Goal: Transaction & Acquisition: Book appointment/travel/reservation

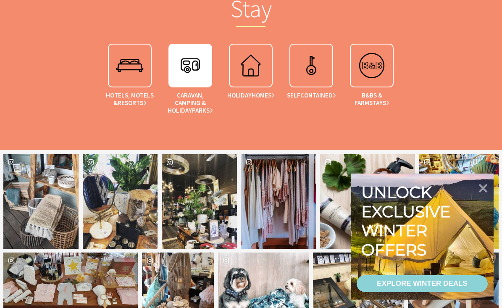
scroll to position [1051, 0]
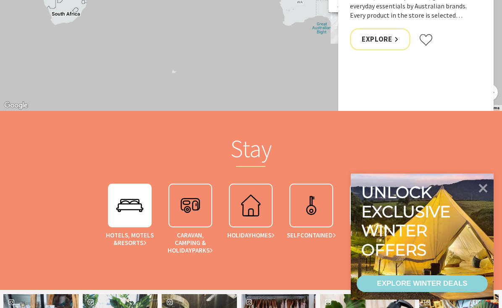
click at [127, 205] on img at bounding box center [130, 206] width 34 height 34
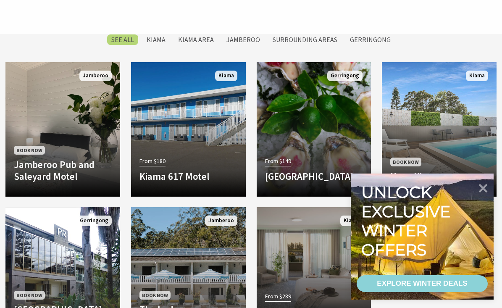
scroll to position [420, 0]
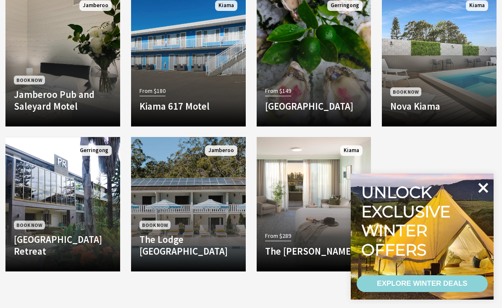
click at [484, 186] on icon at bounding box center [483, 188] width 20 height 20
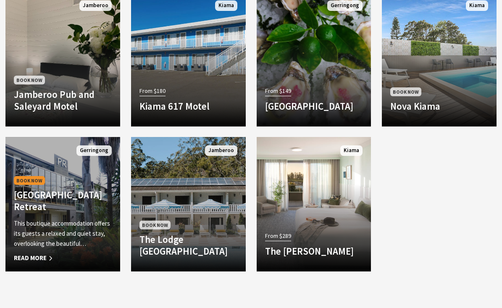
click at [83, 193] on div "Book Now Park Ridge Retreat This boutique accommodation offers its guests a rel…" at bounding box center [62, 218] width 115 height 89
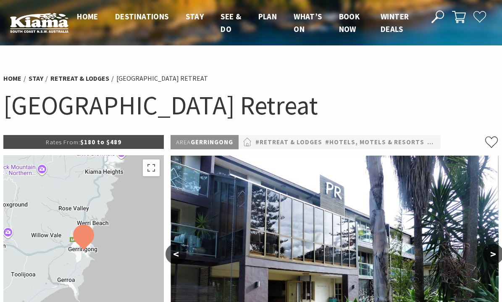
select select "3"
select select "2"
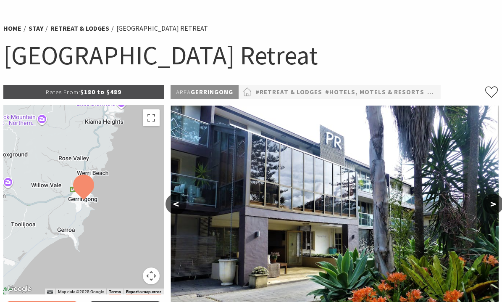
scroll to position [70, 0]
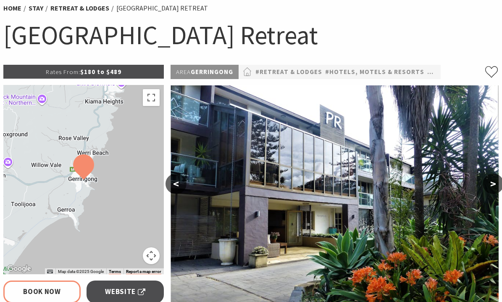
click at [497, 187] on button ">" at bounding box center [493, 184] width 21 height 20
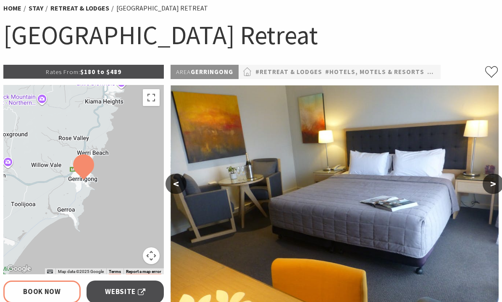
click at [497, 187] on button ">" at bounding box center [493, 184] width 21 height 20
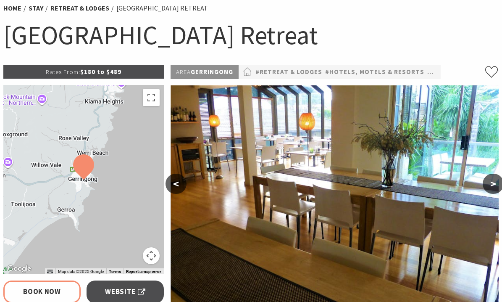
click at [497, 187] on button ">" at bounding box center [493, 184] width 21 height 20
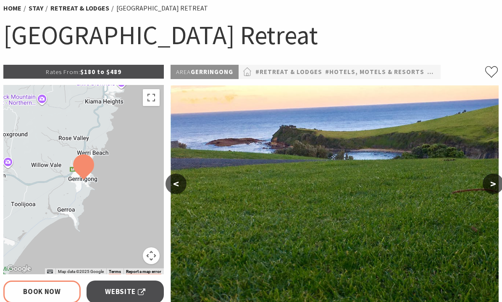
click at [497, 187] on button ">" at bounding box center [493, 184] width 21 height 20
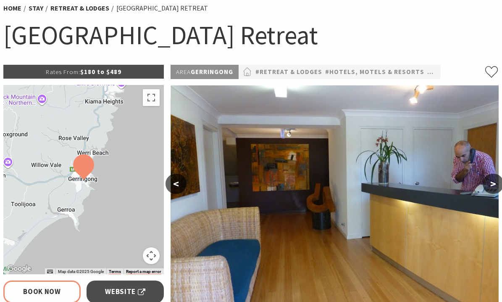
click at [497, 187] on button ">" at bounding box center [493, 184] width 21 height 20
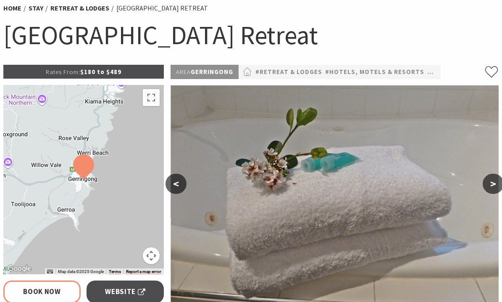
click at [497, 187] on button ">" at bounding box center [493, 184] width 21 height 20
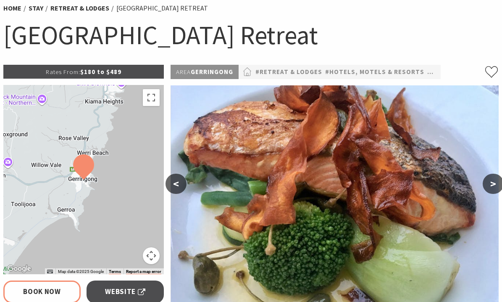
click at [497, 187] on button ">" at bounding box center [493, 184] width 21 height 20
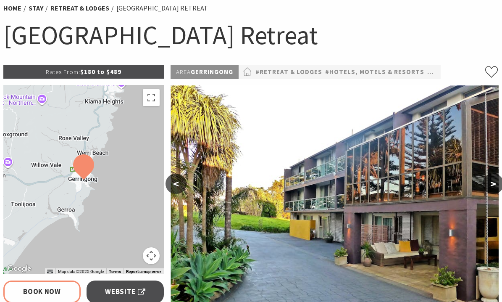
click at [497, 187] on button ">" at bounding box center [493, 184] width 21 height 20
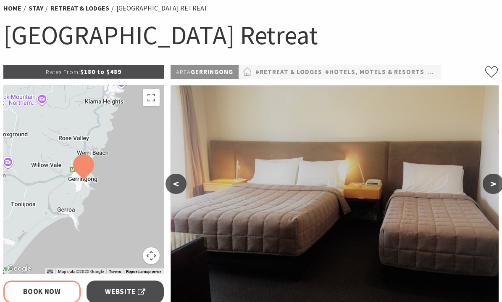
click at [497, 187] on button ">" at bounding box center [493, 184] width 21 height 20
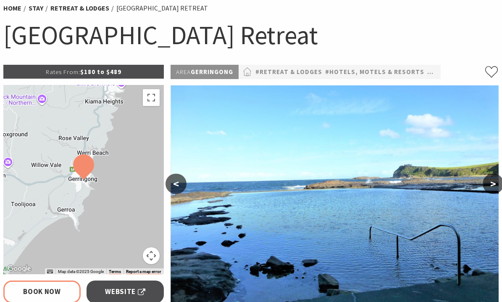
click at [497, 187] on button ">" at bounding box center [493, 184] width 21 height 20
click at [495, 187] on button ">" at bounding box center [493, 184] width 21 height 20
click at [494, 183] on button ">" at bounding box center [493, 184] width 21 height 20
click at [180, 180] on button "<" at bounding box center [176, 184] width 21 height 20
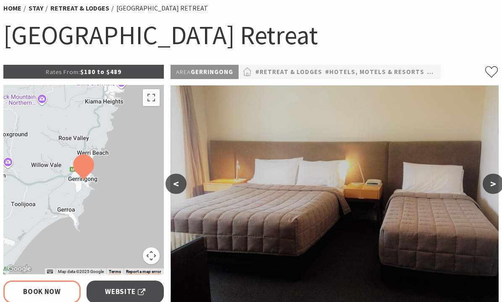
click at [180, 180] on button "<" at bounding box center [176, 184] width 21 height 20
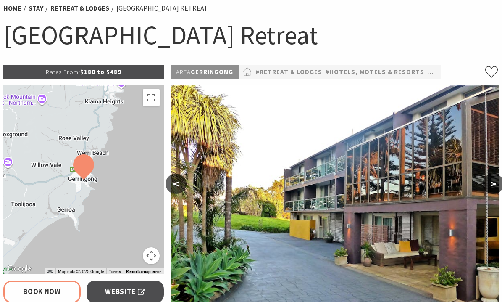
click at [180, 180] on button "<" at bounding box center [176, 184] width 21 height 20
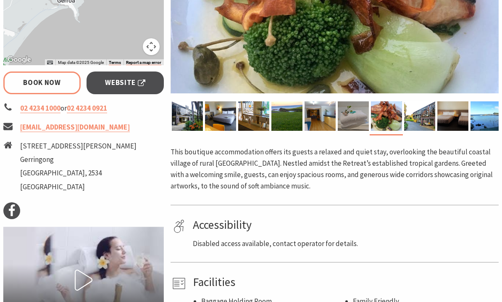
scroll to position [280, 0]
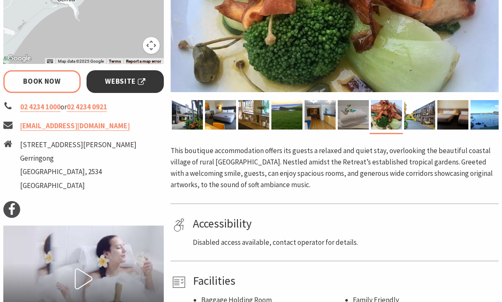
click at [144, 85] on span "Website" at bounding box center [125, 81] width 40 height 11
select select "3"
